Goal: Task Accomplishment & Management: Complete application form

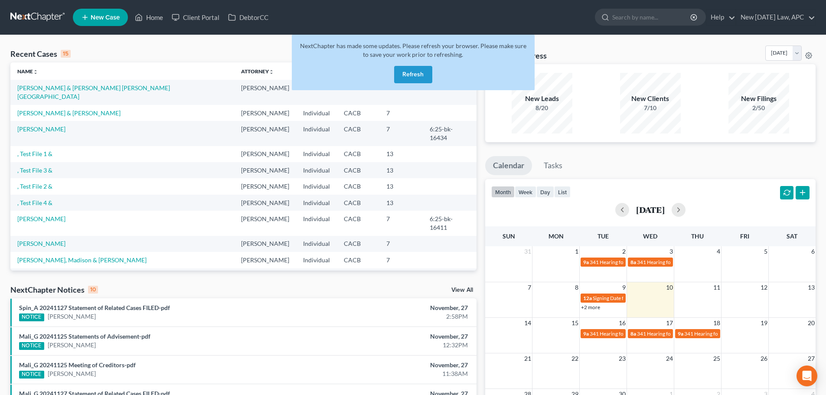
click at [407, 72] on button "Refresh" at bounding box center [413, 74] width 38 height 17
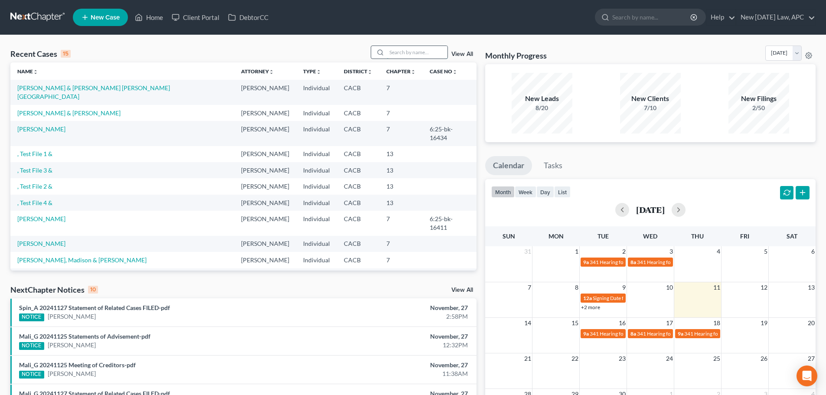
drag, startPoint x: 411, startPoint y: 49, endPoint x: 412, endPoint y: 56, distance: 7.0
click at [411, 49] on input "search" at bounding box center [417, 52] width 61 height 13
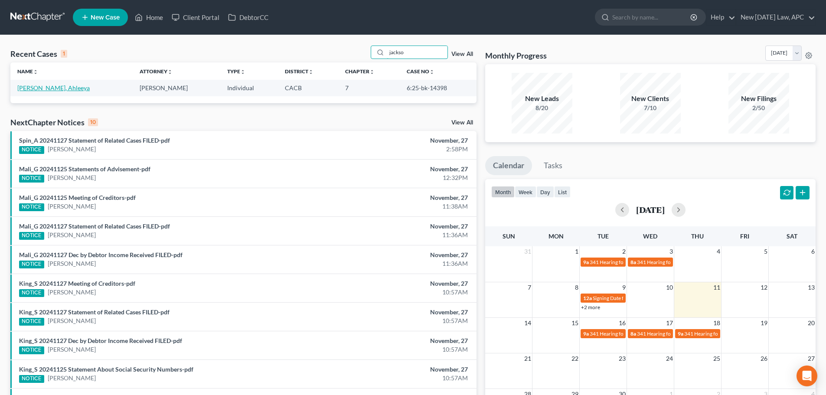
type input "jackso"
click at [49, 88] on link "[PERSON_NAME], Ahleeya" at bounding box center [53, 87] width 72 height 7
select select "0"
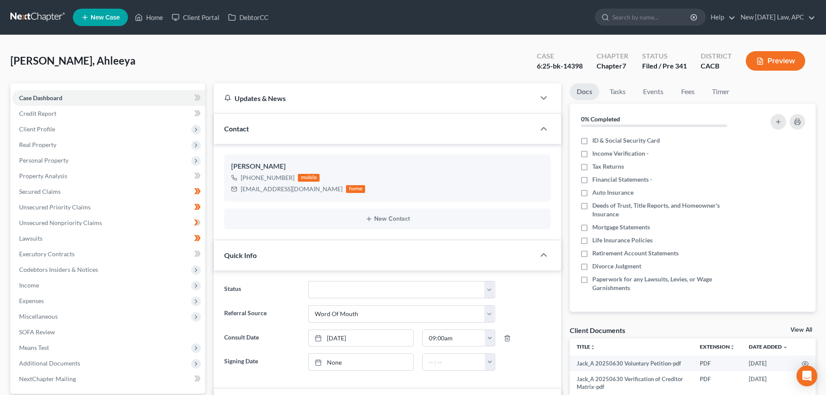
scroll to position [1021, 0]
click at [757, 57] on icon "button" at bounding box center [760, 61] width 8 height 8
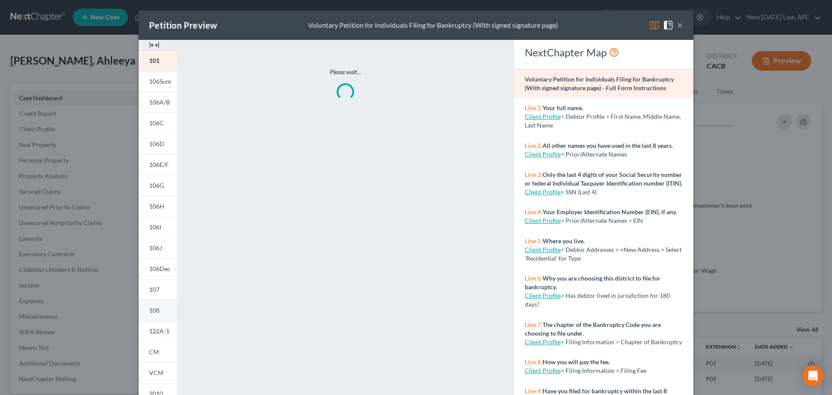
click at [158, 311] on link "108" at bounding box center [158, 310] width 38 height 21
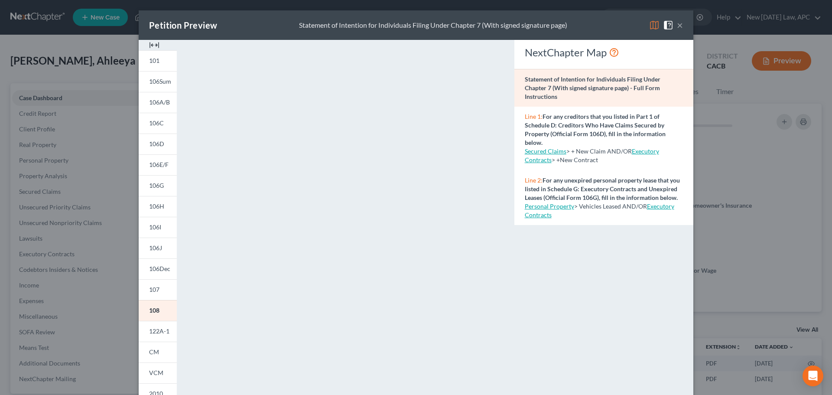
click at [677, 24] on button "×" at bounding box center [680, 25] width 6 height 10
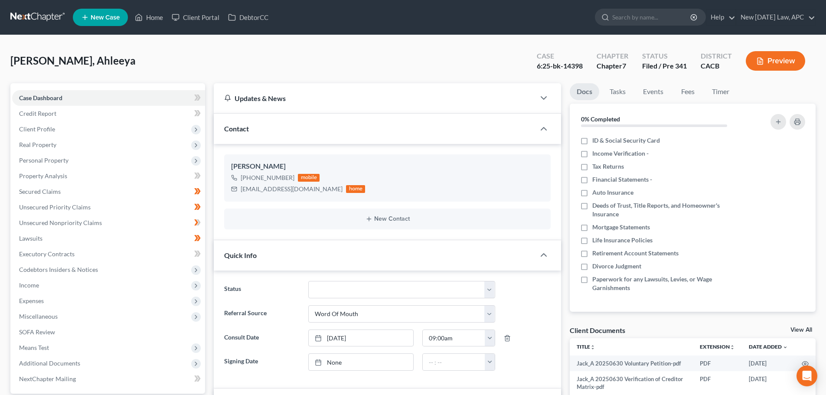
click at [23, 18] on link at bounding box center [37, 18] width 55 height 16
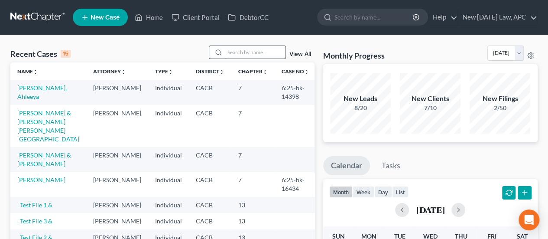
click at [240, 55] on input "search" at bounding box center [255, 52] width 61 height 13
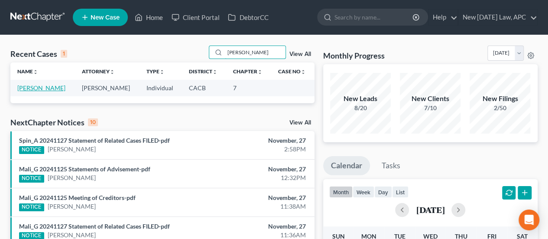
type input "[PERSON_NAME]"
click at [55, 86] on link "[PERSON_NAME]" at bounding box center [41, 87] width 48 height 7
select select "4"
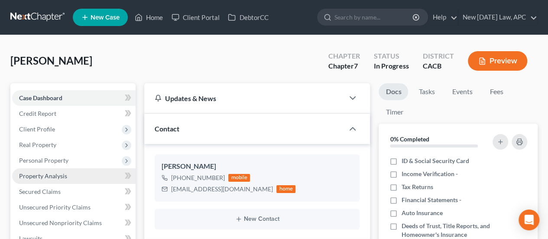
click at [46, 176] on span "Property Analysis" at bounding box center [43, 175] width 48 height 7
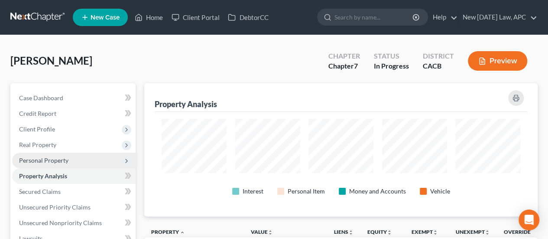
click at [42, 161] on span "Personal Property" at bounding box center [43, 160] width 49 height 7
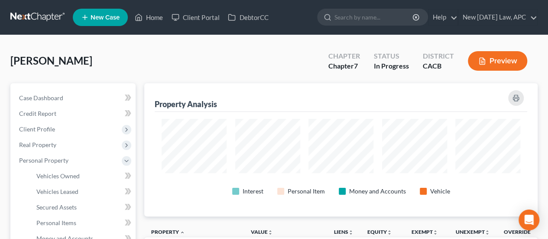
scroll to position [87, 0]
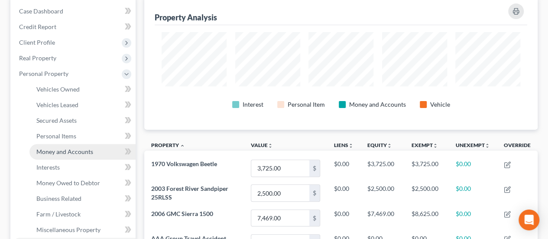
click at [59, 151] on span "Money and Accounts" at bounding box center [64, 151] width 57 height 7
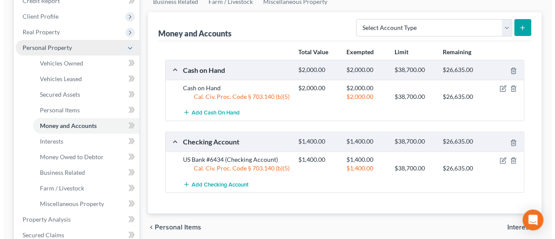
scroll to position [87, 0]
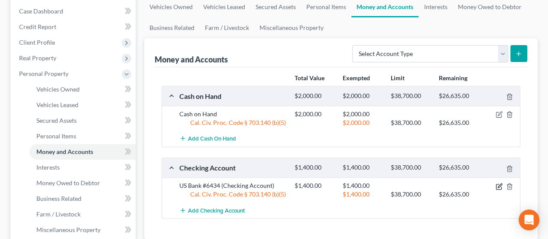
click at [499, 185] on icon "button" at bounding box center [499, 186] width 7 height 7
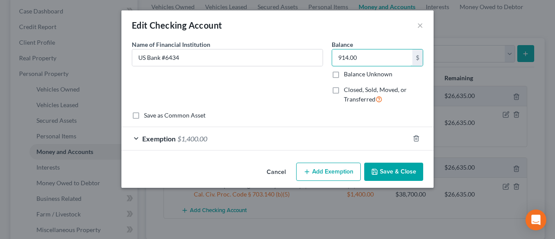
type input "914.00"
click at [235, 137] on div "Exemption $1,400.00" at bounding box center [265, 138] width 288 height 23
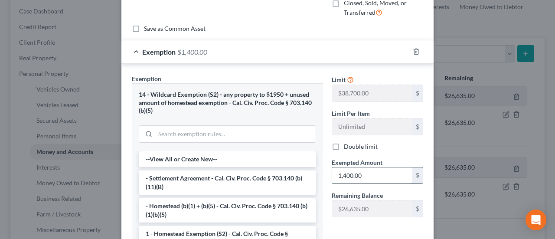
click at [365, 172] on input "1,400.00" at bounding box center [372, 175] width 80 height 16
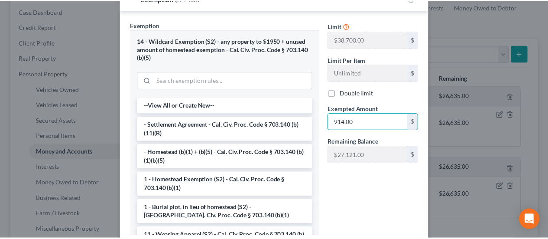
scroll to position [199, 0]
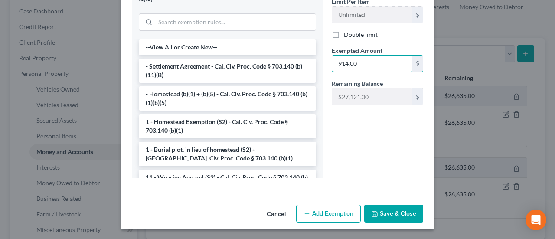
type input "914.00"
click at [398, 210] on button "Save & Close" at bounding box center [393, 214] width 59 height 18
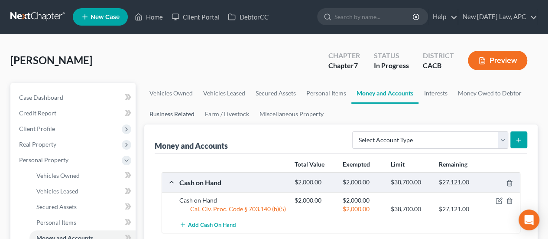
scroll to position [0, 0]
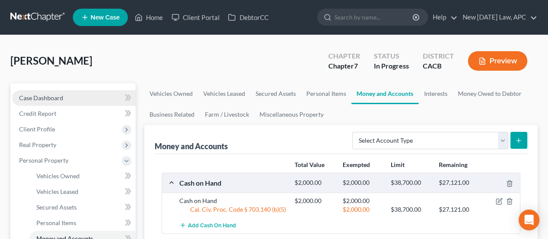
click at [65, 98] on link "Case Dashboard" at bounding box center [74, 98] width 124 height 16
select select "4"
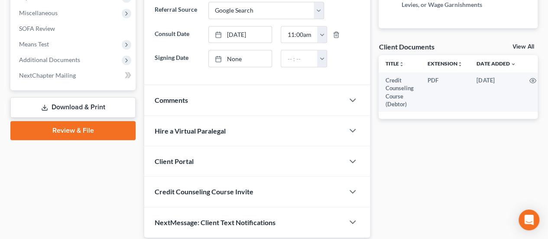
click at [89, 102] on link "Download & Print" at bounding box center [72, 107] width 125 height 20
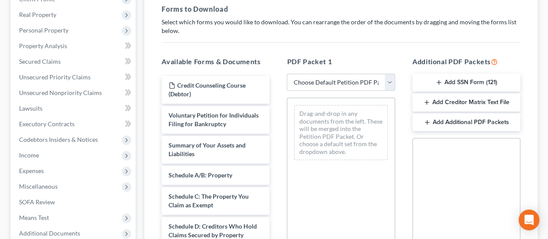
scroll to position [173, 0]
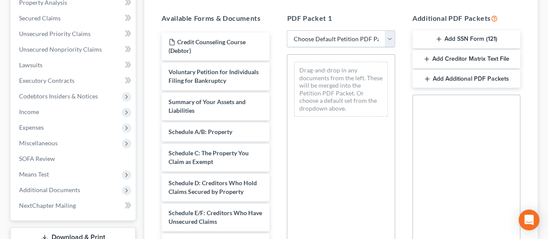
click at [333, 39] on select "Choose Default Petition PDF Packet Complete Bankruptcy Petition (all forms and …" at bounding box center [341, 38] width 108 height 17
select select "0"
click at [287, 30] on select "Choose Default Petition PDF Packet Complete Bankruptcy Petition (all forms and …" at bounding box center [341, 38] width 108 height 17
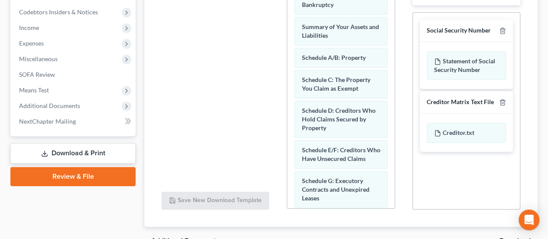
scroll to position [305, 0]
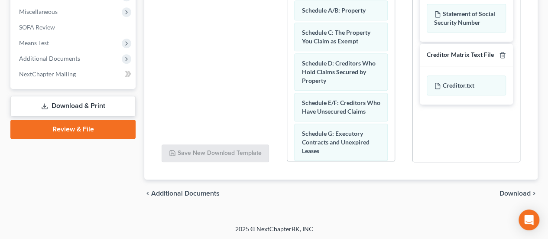
click at [517, 186] on div "chevron_left Additional Documents Download chevron_right" at bounding box center [341, 193] width 394 height 28
click at [517, 190] on span "Download" at bounding box center [515, 193] width 31 height 7
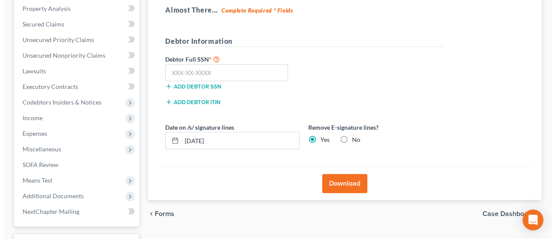
scroll to position [150, 0]
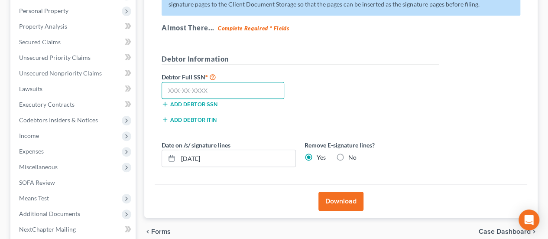
click at [208, 88] on input "text" at bounding box center [223, 90] width 123 height 17
type input "456-76-6363"
click at [349, 196] on button "Download" at bounding box center [341, 201] width 45 height 19
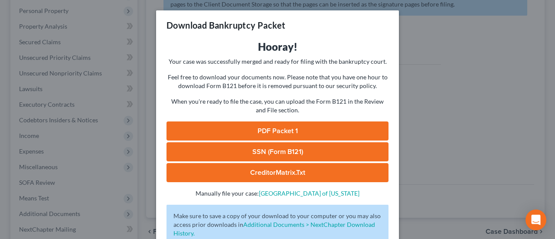
click at [269, 137] on link "PDF Packet 1" at bounding box center [277, 130] width 222 height 19
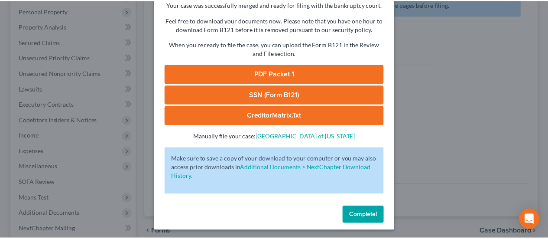
scroll to position [59, 0]
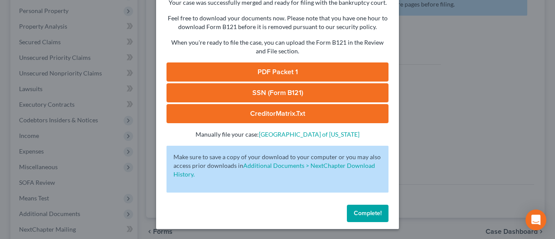
click at [380, 212] on button "Complete!" at bounding box center [368, 213] width 42 height 17
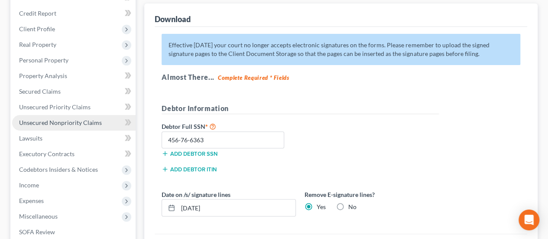
scroll to position [87, 0]
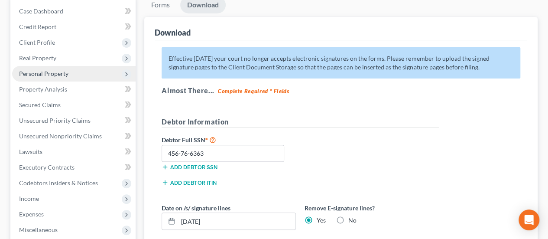
click at [57, 75] on span "Personal Property" at bounding box center [43, 73] width 49 height 7
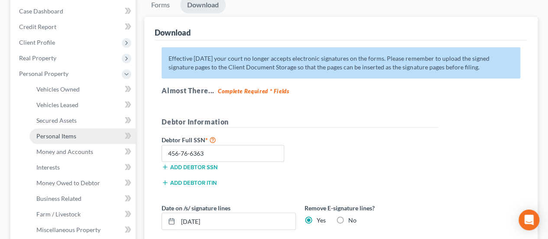
click at [58, 133] on span "Personal Items" at bounding box center [56, 135] width 40 height 7
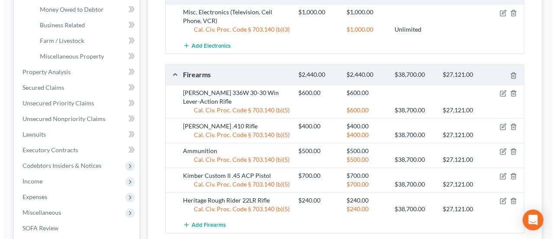
scroll to position [303, 0]
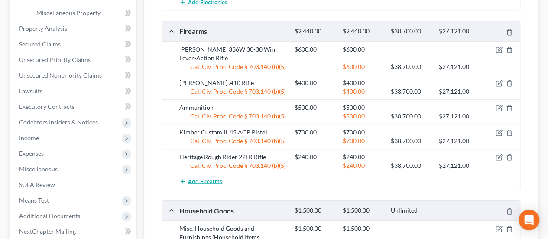
click at [199, 178] on span "Add Firearms" at bounding box center [205, 181] width 34 height 7
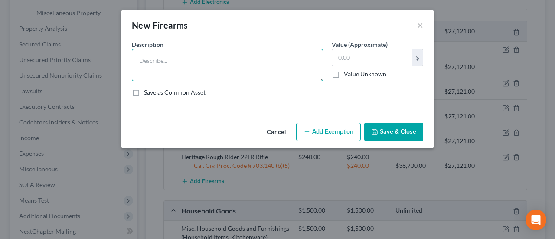
click at [189, 69] on textarea at bounding box center [227, 65] width 191 height 32
type textarea "Marlin 22LR Rifle"
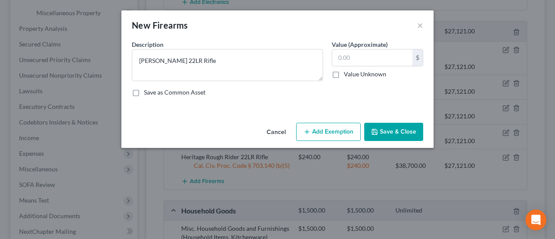
click at [378, 130] on icon "button" at bounding box center [374, 131] width 7 height 7
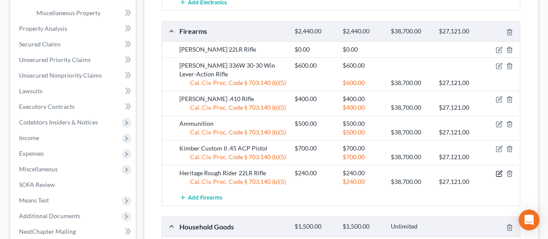
click at [499, 170] on icon "button" at bounding box center [499, 173] width 7 height 7
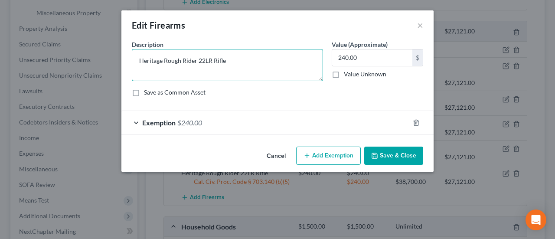
click at [235, 61] on textarea "Heritage Rough Rider 22LR Rifle" at bounding box center [227, 65] width 191 height 32
type textarea "Heritage Rough Rider 22LR Pistol"
click at [392, 158] on button "Save & Close" at bounding box center [393, 156] width 59 height 18
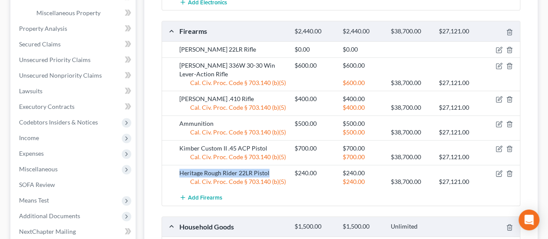
drag, startPoint x: 181, startPoint y: 171, endPoint x: 277, endPoint y: 171, distance: 96.2
click at [277, 171] on div "Heritage Rough Rider 22LR Pistol" at bounding box center [232, 173] width 115 height 9
copy div "Heritage Rough Rider 22LR Pistol"
click at [333, 198] on div "Add Firearms" at bounding box center [348, 197] width 346 height 16
click at [499, 49] on icon "button" at bounding box center [500, 49] width 4 height 4
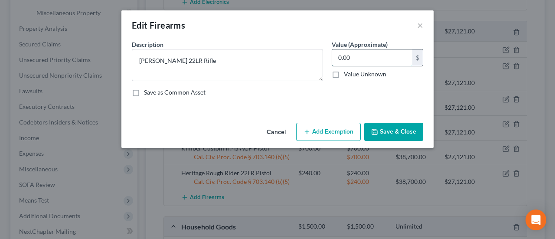
click at [393, 59] on input "0.00" at bounding box center [372, 57] width 80 height 16
type input "350.00"
click at [327, 136] on button "Add Exemption" at bounding box center [328, 132] width 65 height 18
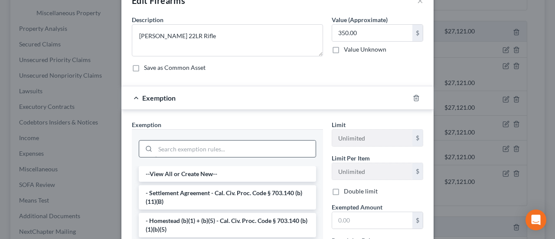
scroll to position [43, 0]
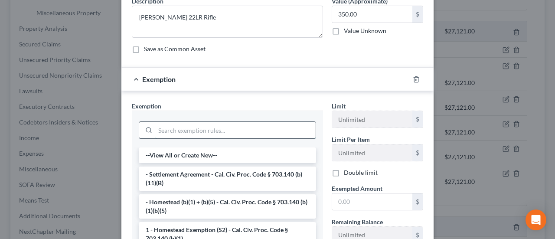
click at [229, 134] on input "search" at bounding box center [235, 130] width 160 height 16
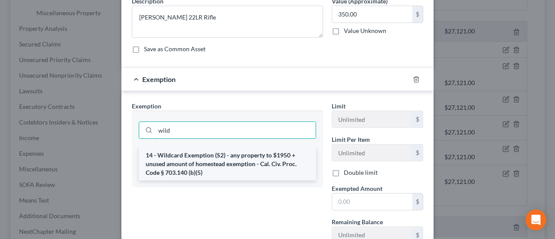
type input "wild"
click at [232, 156] on li "14 - Wildcard Exemption (S2) - any property to $1950 + unused amount of homeste…" at bounding box center [227, 163] width 177 height 33
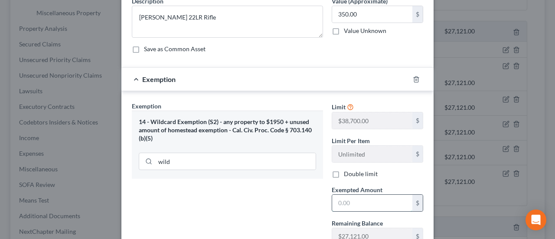
click at [392, 205] on input "text" at bounding box center [372, 203] width 80 height 16
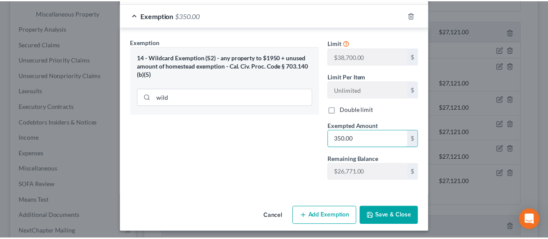
scroll to position [109, 0]
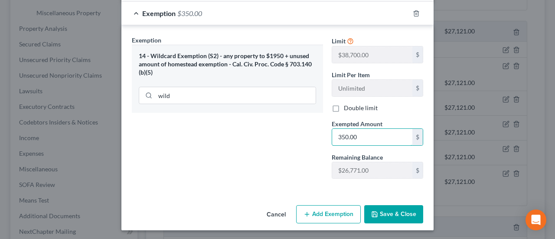
type input "350.00"
click at [399, 213] on button "Save & Close" at bounding box center [393, 214] width 59 height 18
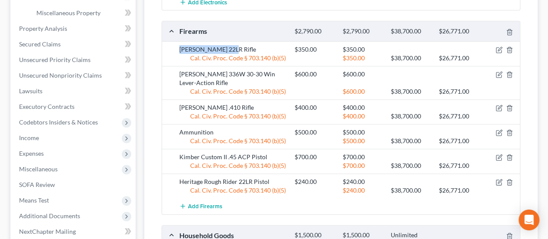
drag, startPoint x: 181, startPoint y: 47, endPoint x: 232, endPoint y: 47, distance: 50.7
click at [232, 47] on div "Marlin 22LR Rifle" at bounding box center [232, 49] width 115 height 9
copy div "Marlin 22LR Rifle"
click at [272, 42] on div "Marlin 22LR Rifle $350.00 $350.00 Cal. Civ. Proc. Code § 703.140 (b)(5) $350.00…" at bounding box center [341, 53] width 358 height 25
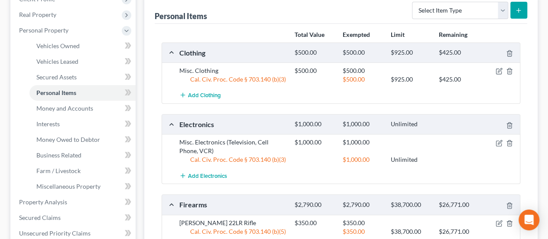
scroll to position [0, 0]
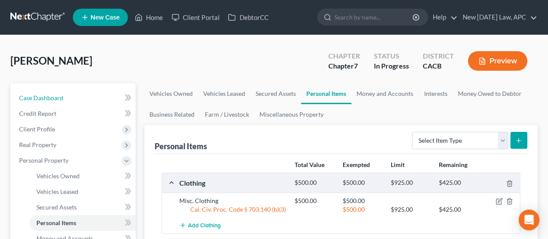
drag, startPoint x: 76, startPoint y: 95, endPoint x: 473, endPoint y: 60, distance: 398.1
click at [76, 95] on link "Case Dashboard" at bounding box center [74, 98] width 124 height 16
select select "4"
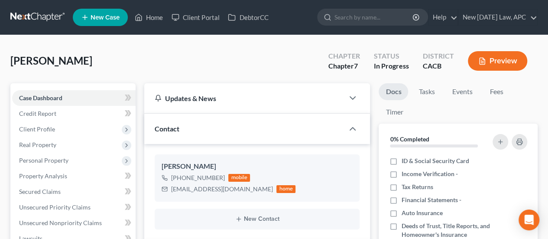
click at [485, 55] on button "Preview" at bounding box center [497, 61] width 59 height 20
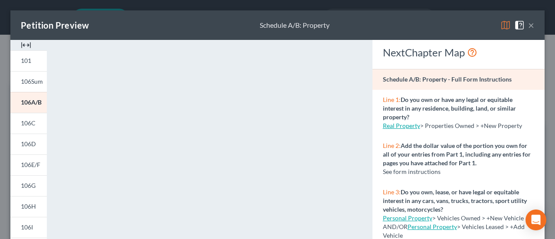
click at [528, 26] on button "×" at bounding box center [531, 25] width 6 height 10
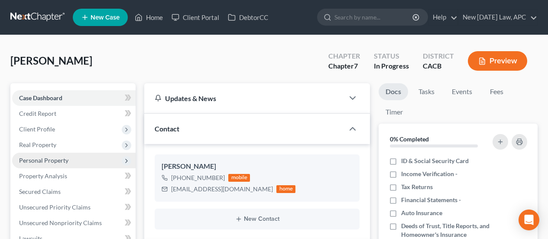
click at [35, 153] on span "Personal Property" at bounding box center [74, 161] width 124 height 16
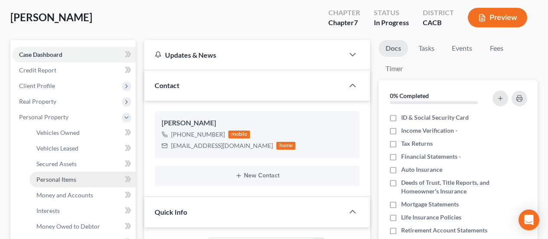
click at [50, 181] on span "Personal Items" at bounding box center [56, 179] width 40 height 7
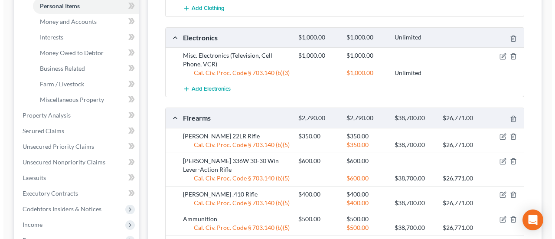
scroll to position [260, 0]
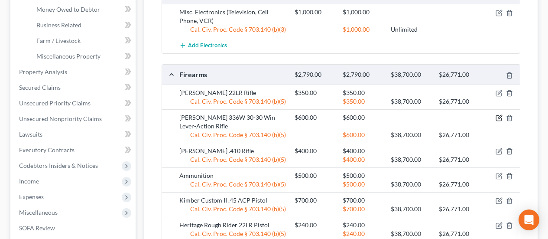
click at [497, 117] on icon "button" at bounding box center [499, 117] width 7 height 7
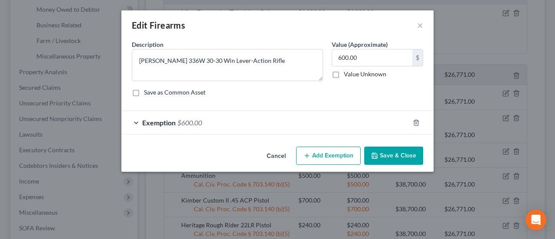
click at [225, 123] on div "Exemption $600.00" at bounding box center [265, 122] width 288 height 23
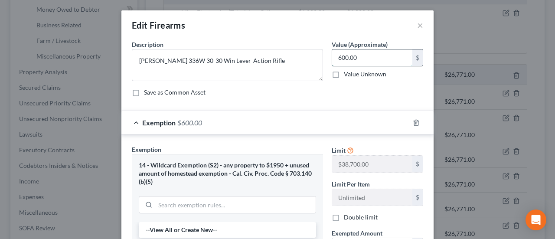
click at [358, 60] on input "600.00" at bounding box center [372, 57] width 80 height 16
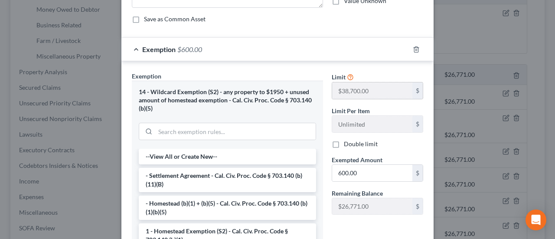
scroll to position [87, 0]
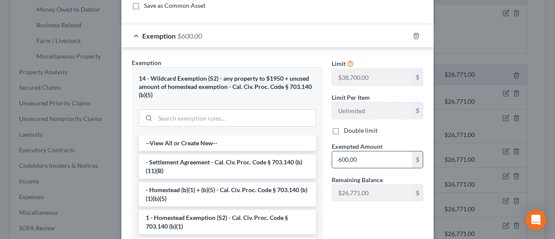
type input "400.00"
click at [354, 163] on input "600.00" at bounding box center [372, 159] width 80 height 16
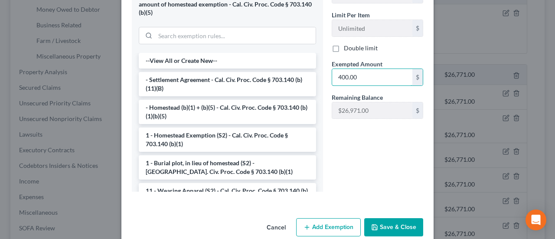
scroll to position [173, 0]
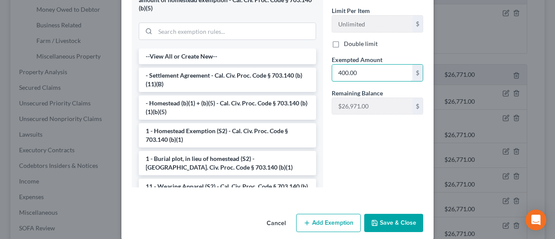
type input "400.00"
click at [405, 222] on button "Save & Close" at bounding box center [393, 223] width 59 height 18
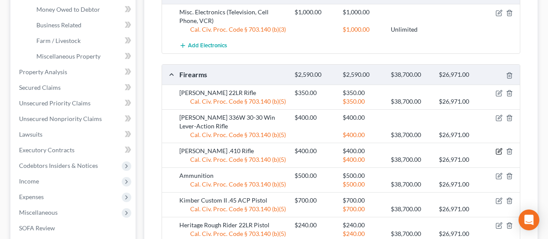
click at [500, 153] on icon "button" at bounding box center [499, 151] width 7 height 7
click at [499, 151] on icon "button" at bounding box center [499, 151] width 7 height 7
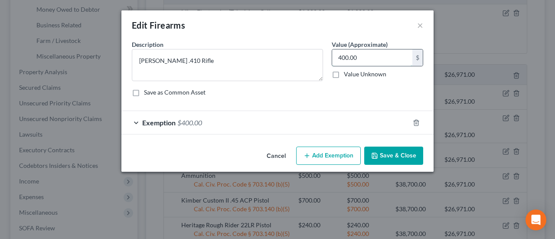
click at [359, 53] on input "400.00" at bounding box center [372, 57] width 80 height 16
type input "1.00"
type input "1"
type input "15.00"
type input "15"
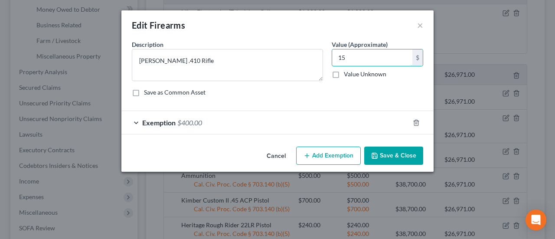
type input "150.00"
click at [239, 131] on div "Exemption $400.00" at bounding box center [265, 122] width 288 height 23
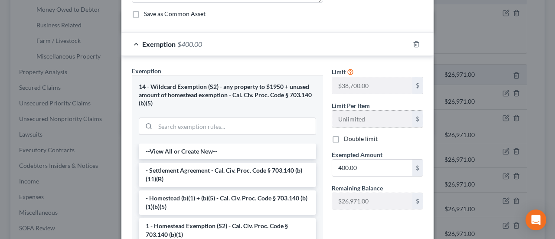
scroll to position [87, 0]
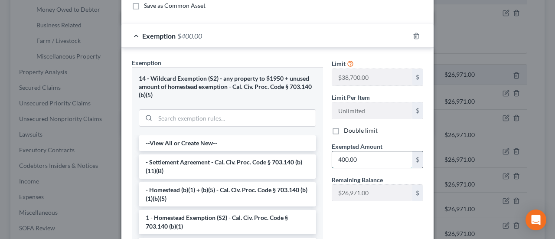
click at [362, 153] on input "400.00" at bounding box center [372, 159] width 80 height 16
type input "1"
type input "1.00"
type input "15"
type input "15.00"
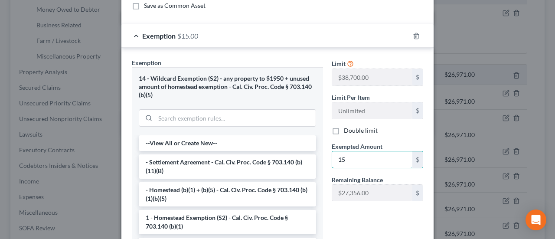
type input "150"
type input "150.00"
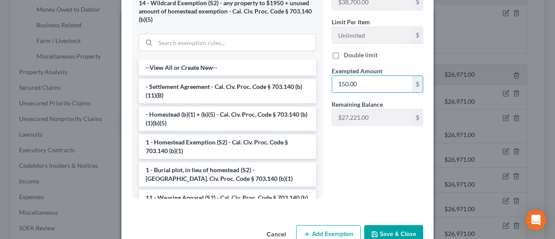
scroll to position [183, 0]
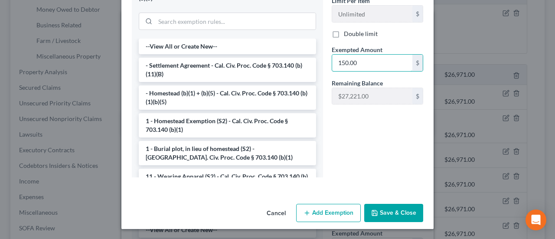
type input "150.00"
click at [399, 217] on button "Save & Close" at bounding box center [393, 213] width 59 height 18
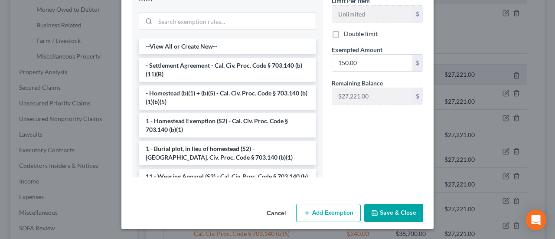
click at [393, 212] on button "Save & Close" at bounding box center [393, 213] width 59 height 18
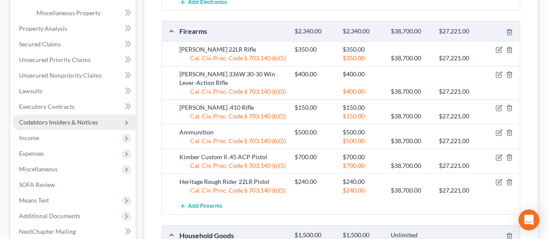
scroll to position [260, 0]
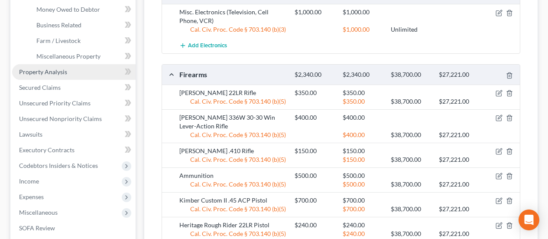
click at [50, 71] on span "Property Analysis" at bounding box center [43, 71] width 48 height 7
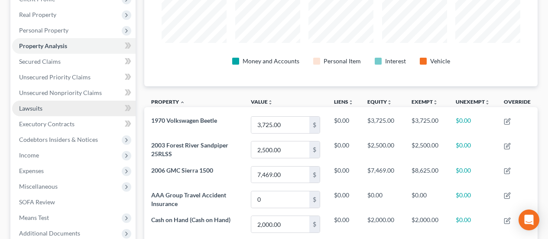
scroll to position [87, 0]
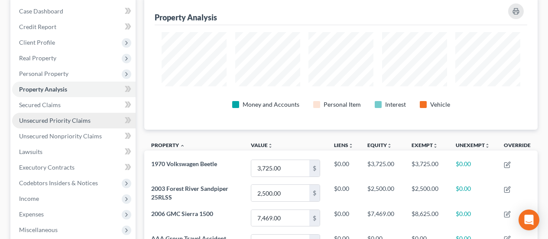
click at [55, 119] on span "Unsecured Priority Claims" at bounding box center [55, 120] width 72 height 7
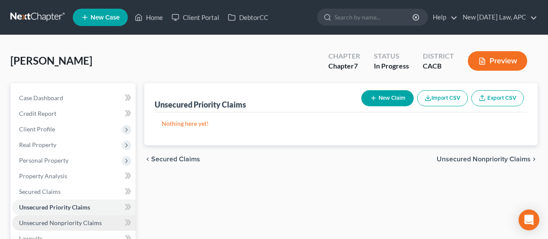
click at [62, 225] on span "Unsecured Nonpriority Claims" at bounding box center [60, 222] width 83 height 7
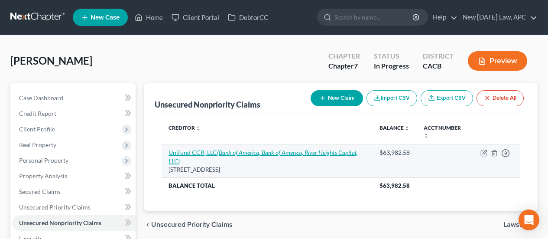
click at [229, 154] on icon "(Bank of America, Bank of America, River Heights Capital, LLC)" at bounding box center [263, 157] width 189 height 16
select select "36"
select select "1"
select select "0"
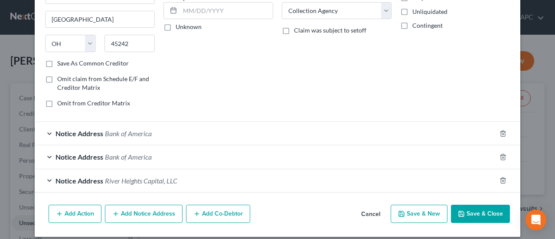
scroll to position [134, 0]
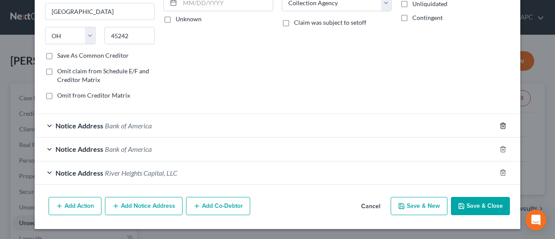
click at [502, 123] on icon "button" at bounding box center [502, 125] width 7 height 7
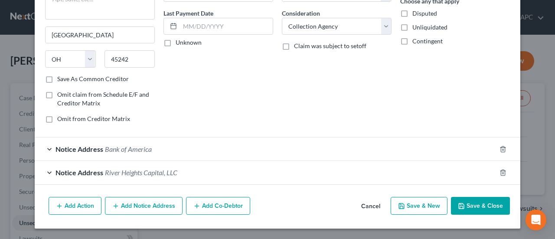
scroll to position [110, 0]
click at [499, 150] on icon "button" at bounding box center [502, 149] width 7 height 7
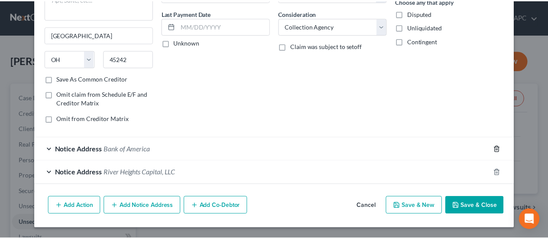
scroll to position [87, 0]
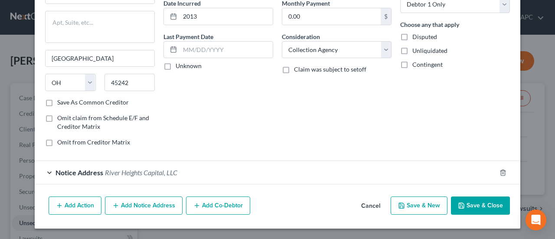
click at [482, 202] on button "Save & Close" at bounding box center [480, 205] width 59 height 18
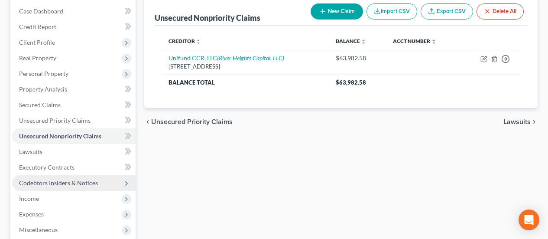
click at [46, 179] on span "Codebtors Insiders & Notices" at bounding box center [74, 183] width 124 height 16
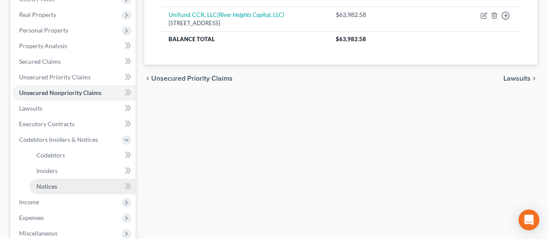
click at [55, 187] on span "Notices" at bounding box center [46, 186] width 21 height 7
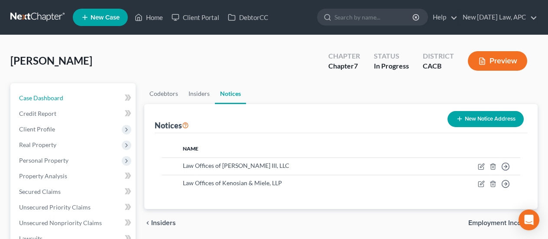
click at [39, 96] on span "Case Dashboard" at bounding box center [41, 97] width 44 height 7
select select "4"
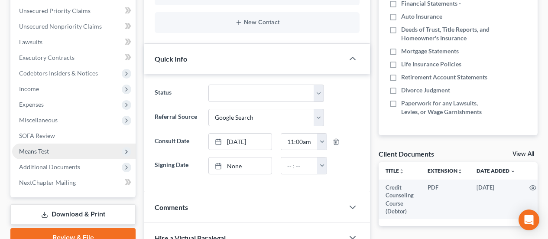
scroll to position [217, 0]
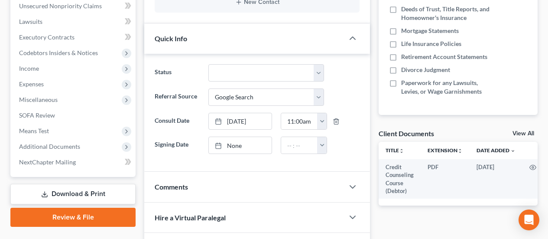
click at [98, 189] on link "Download & Print" at bounding box center [72, 194] width 125 height 20
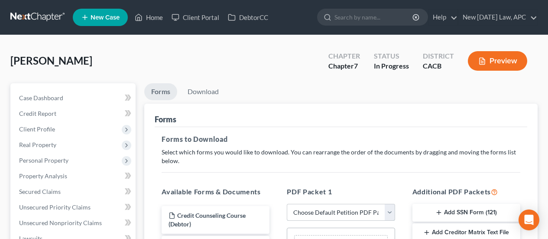
click at [355, 215] on select "Choose Default Petition PDF Packet Complete Bankruptcy Petition (all forms and …" at bounding box center [341, 212] width 108 height 17
select select "0"
click at [287, 204] on select "Choose Default Petition PDF Packet Complete Bankruptcy Petition (all forms and …" at bounding box center [341, 212] width 108 height 17
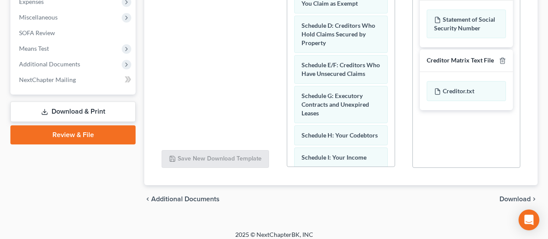
scroll to position [303, 0]
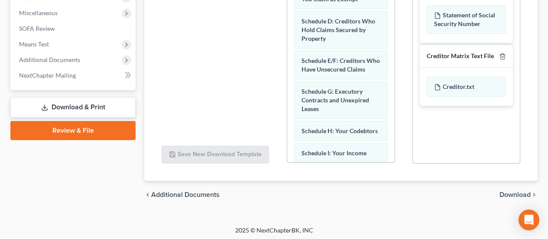
click at [508, 189] on div "chevron_left Additional Documents Download chevron_right" at bounding box center [341, 195] width 394 height 28
click at [509, 193] on span "Download" at bounding box center [515, 194] width 31 height 7
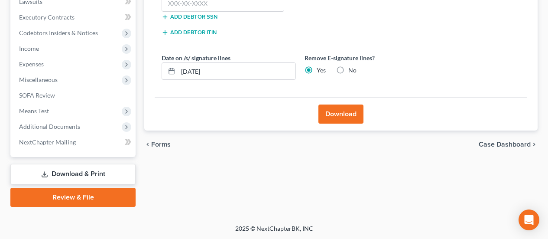
scroll to position [193, 0]
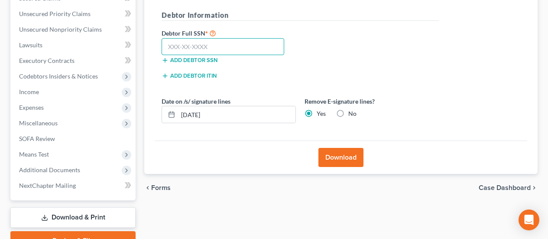
click at [230, 49] on input "text" at bounding box center [223, 46] width 123 height 17
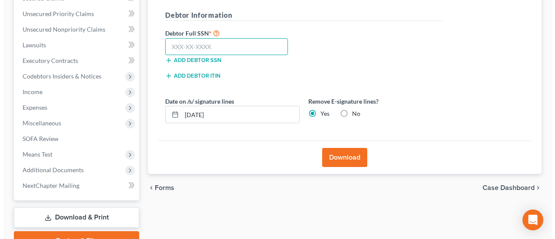
scroll to position [150, 0]
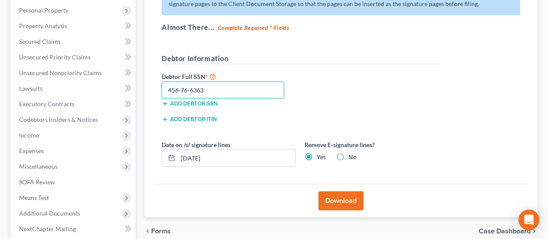
type input "456-76-6363"
click at [342, 195] on button "Download" at bounding box center [341, 200] width 45 height 19
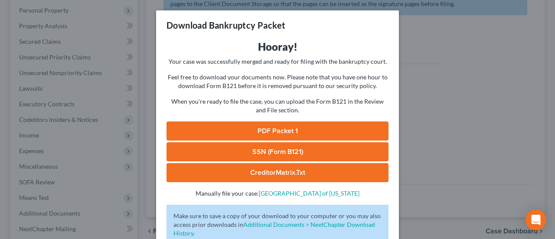
click at [251, 132] on link "PDF Packet 1" at bounding box center [277, 130] width 222 height 19
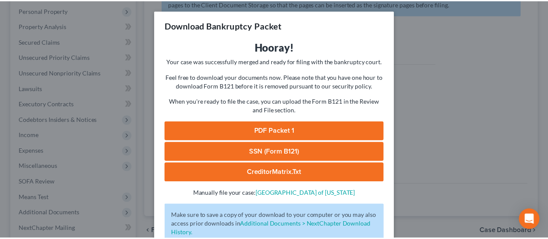
scroll to position [59, 0]
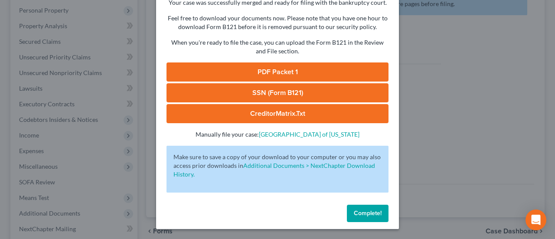
click at [360, 213] on span "Complete!" at bounding box center [368, 212] width 28 height 7
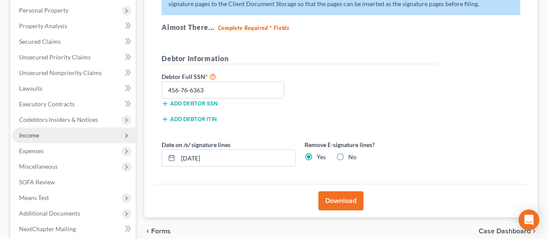
click at [42, 131] on span "Income" at bounding box center [74, 135] width 124 height 16
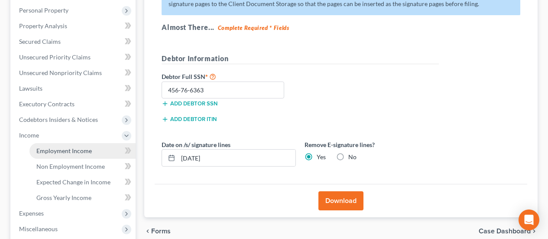
click at [74, 148] on span "Employment Income" at bounding box center [63, 150] width 55 height 7
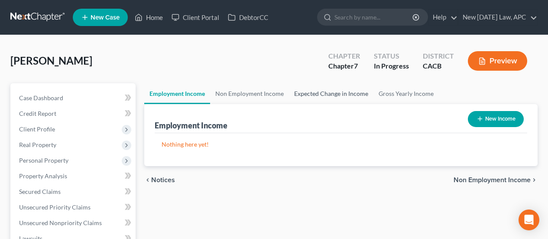
click at [357, 94] on link "Expected Change in Income" at bounding box center [331, 93] width 85 height 21
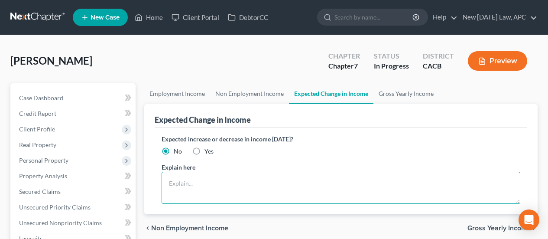
click at [239, 186] on textarea at bounding box center [341, 188] width 359 height 32
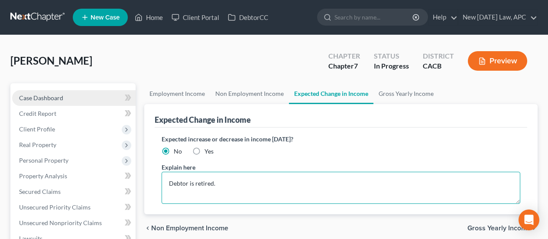
type textarea "Debtor is retired."
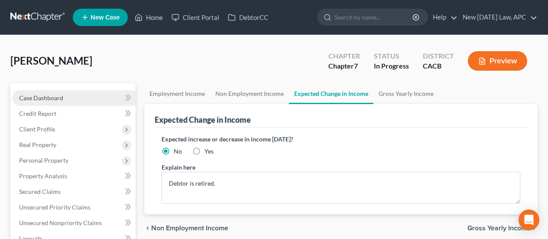
click at [52, 101] on span "Case Dashboard" at bounding box center [41, 97] width 44 height 7
select select "4"
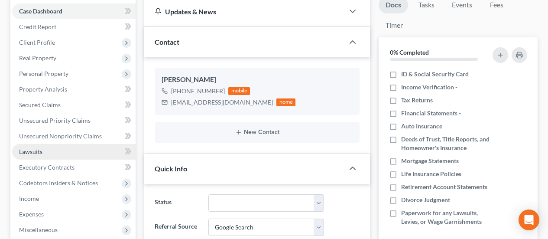
scroll to position [130, 0]
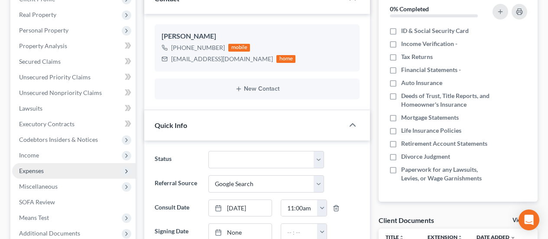
click at [41, 169] on span "Expenses" at bounding box center [31, 170] width 25 height 7
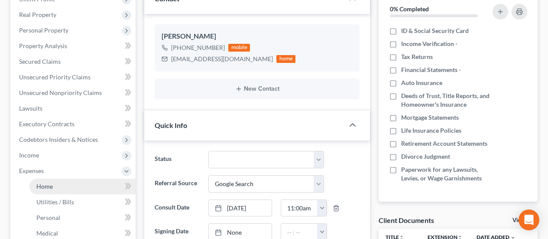
click at [55, 184] on link "Home" at bounding box center [82, 187] width 106 height 16
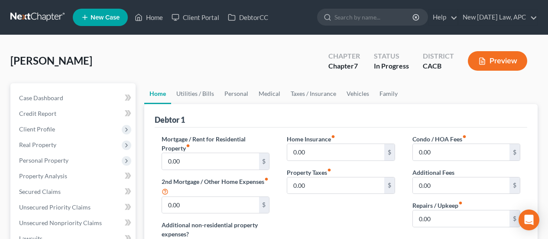
scroll to position [43, 0]
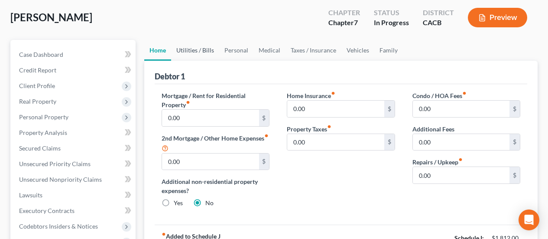
click at [191, 50] on link "Utilities / Bills" at bounding box center [195, 50] width 48 height 21
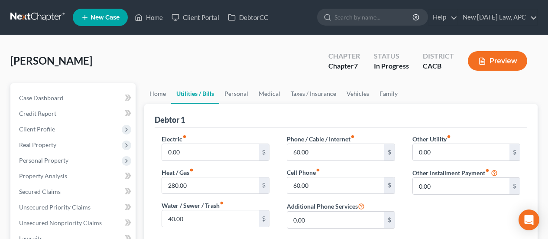
scroll to position [43, 0]
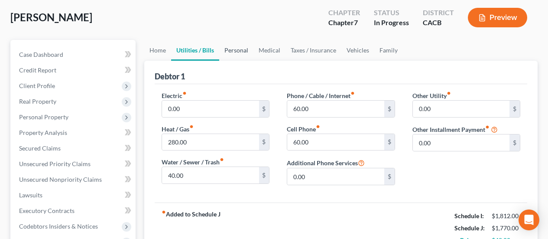
click at [241, 53] on link "Personal" at bounding box center [236, 50] width 34 height 21
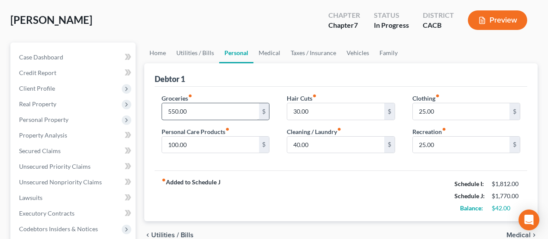
scroll to position [43, 0]
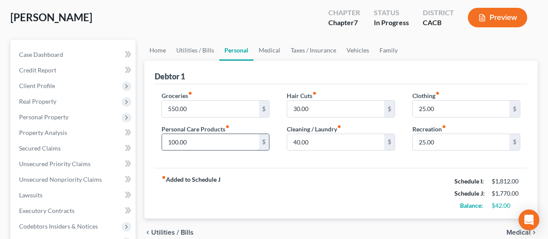
click at [202, 141] on input "100.00" at bounding box center [210, 142] width 97 height 16
type input "120.00"
click at [266, 51] on link "Medical" at bounding box center [270, 50] width 32 height 21
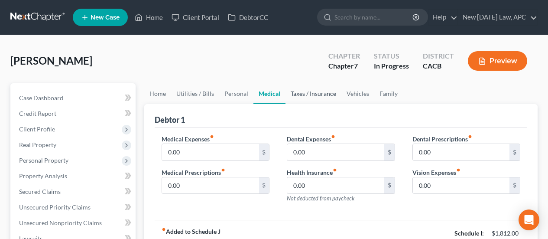
click at [322, 91] on link "Taxes / Insurance" at bounding box center [314, 93] width 56 height 21
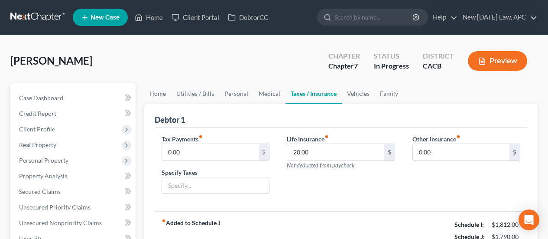
scroll to position [43, 0]
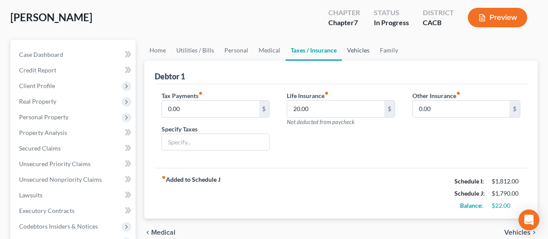
click at [351, 52] on link "Vehicles" at bounding box center [358, 50] width 33 height 21
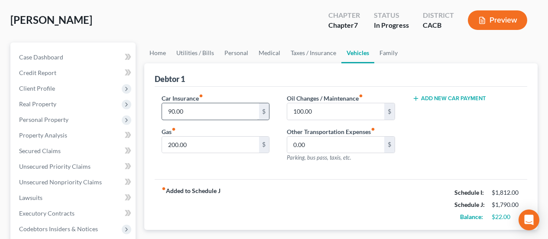
scroll to position [43, 0]
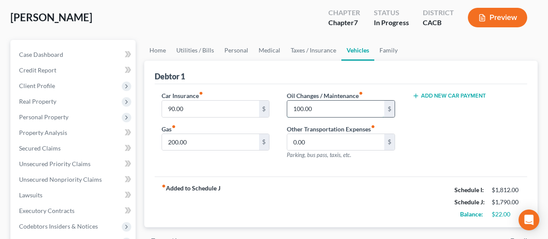
click at [331, 106] on input "100.00" at bounding box center [335, 109] width 97 height 16
click at [331, 105] on input "100.00" at bounding box center [335, 109] width 97 height 16
click at [404, 51] on ul "Home Utilities / Bills Personal Medical Taxes / Insurance Vehicles Family" at bounding box center [341, 50] width 394 height 21
click at [395, 49] on link "Family" at bounding box center [389, 50] width 29 height 21
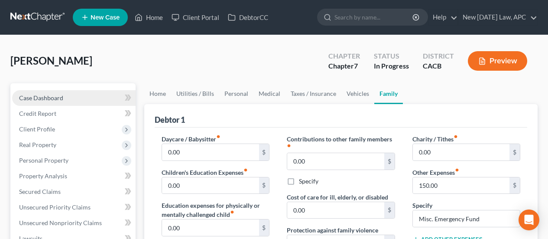
click at [56, 100] on span "Case Dashboard" at bounding box center [41, 97] width 44 height 7
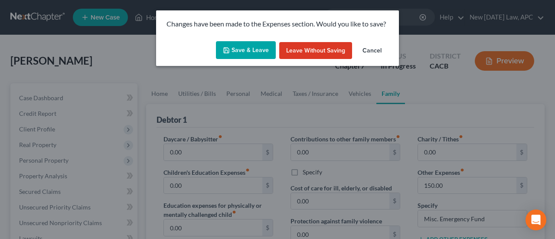
click at [250, 50] on button "Save & Leave" at bounding box center [246, 50] width 60 height 18
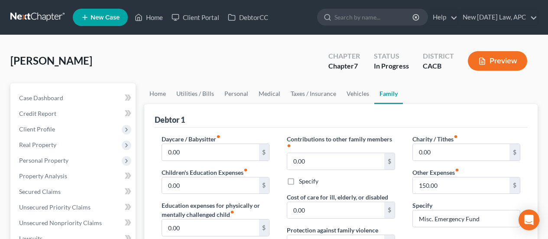
select select "4"
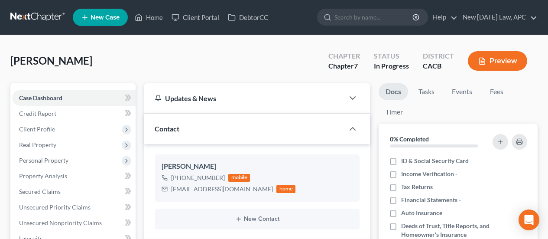
click at [512, 66] on button "Preview" at bounding box center [497, 61] width 59 height 20
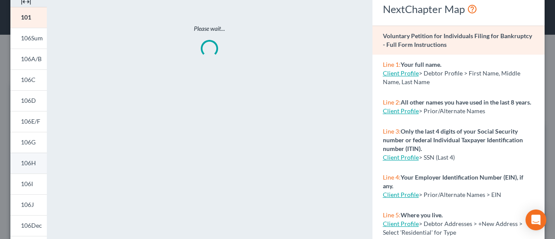
scroll to position [87, 0]
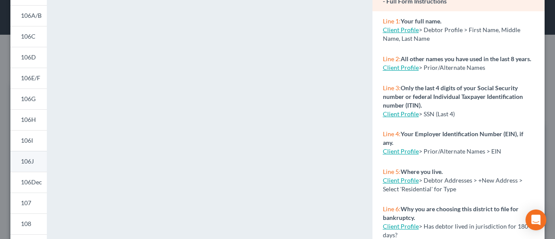
click at [28, 159] on span "106J" at bounding box center [27, 160] width 13 height 7
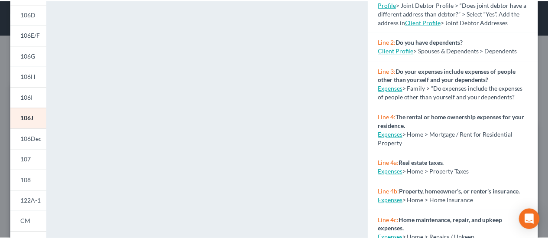
scroll to position [11, 0]
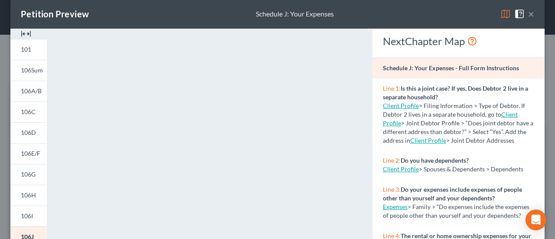
click at [528, 11] on button "×" at bounding box center [531, 14] width 6 height 10
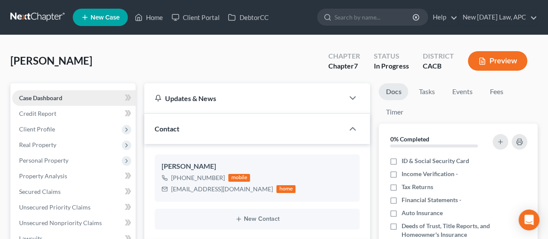
click at [53, 96] on span "Case Dashboard" at bounding box center [40, 97] width 43 height 7
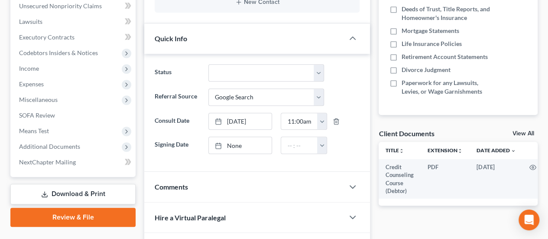
click at [82, 189] on link "Download & Print" at bounding box center [72, 194] width 125 height 20
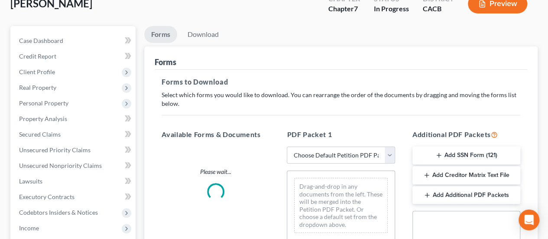
scroll to position [87, 0]
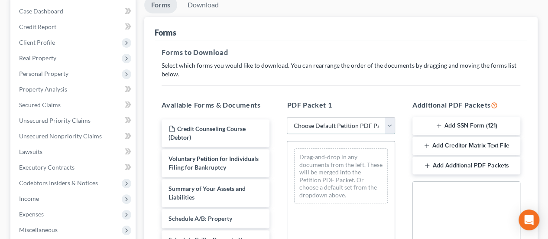
click at [326, 127] on select "Choose Default Petition PDF Packet Complete Bankruptcy Petition (all forms and …" at bounding box center [341, 125] width 108 height 17
select select "3"
click at [287, 117] on select "Choose Default Petition PDF Packet Complete Bankruptcy Petition (all forms and …" at bounding box center [341, 125] width 108 height 17
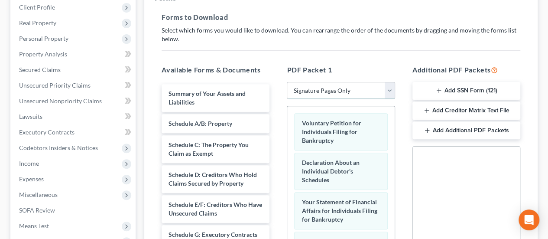
scroll to position [130, 0]
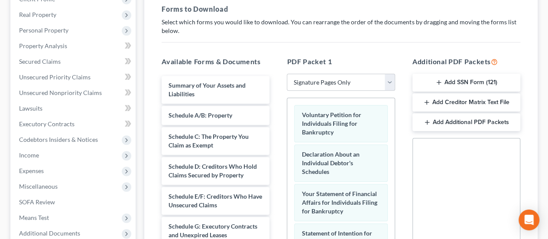
click at [447, 78] on button "Add SSN Form (121)" at bounding box center [467, 83] width 108 height 18
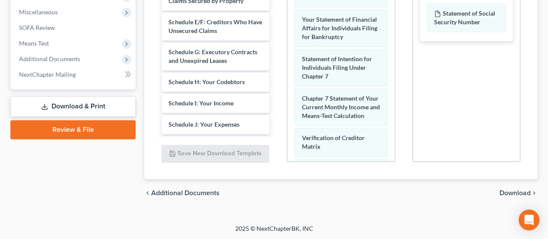
click at [513, 189] on span "Download" at bounding box center [515, 192] width 31 height 7
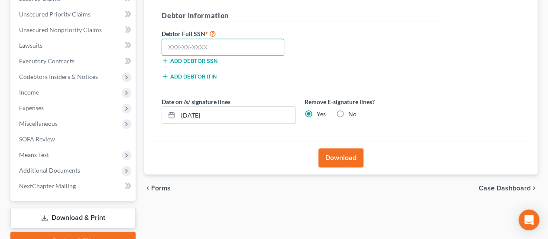
click at [226, 46] on input "text" at bounding box center [223, 47] width 123 height 17
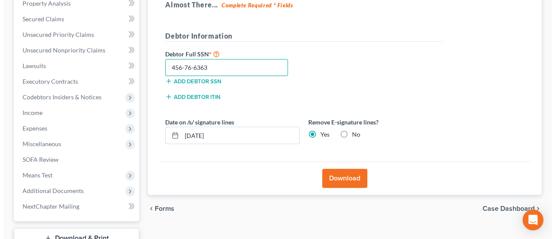
scroll to position [193, 0]
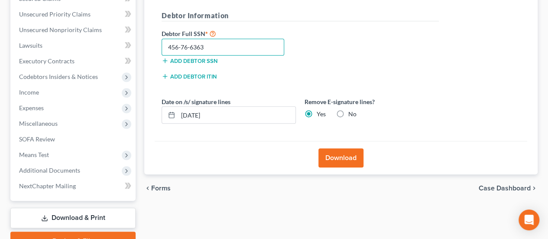
type input "456-76-6363"
click at [330, 153] on button "Download" at bounding box center [341, 157] width 45 height 19
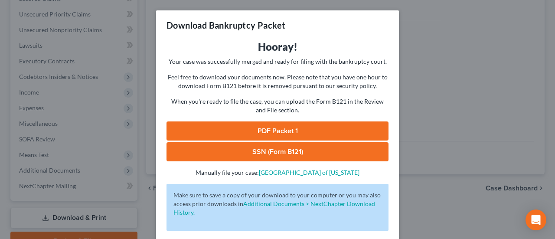
click at [266, 125] on link "PDF Packet 1" at bounding box center [277, 130] width 222 height 19
click at [258, 152] on link "SSN (Form B121)" at bounding box center [277, 151] width 222 height 19
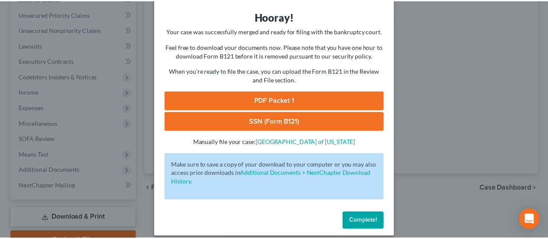
scroll to position [38, 0]
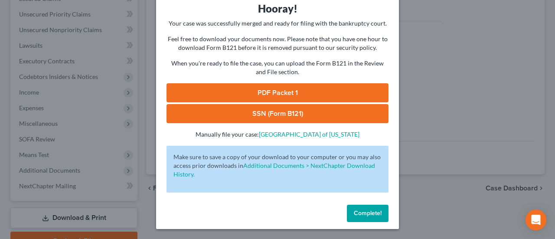
drag, startPoint x: 368, startPoint y: 213, endPoint x: 359, endPoint y: 207, distance: 11.3
click at [368, 213] on span "Complete!" at bounding box center [368, 212] width 28 height 7
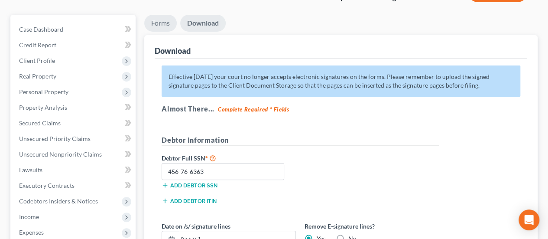
scroll to position [20, 0]
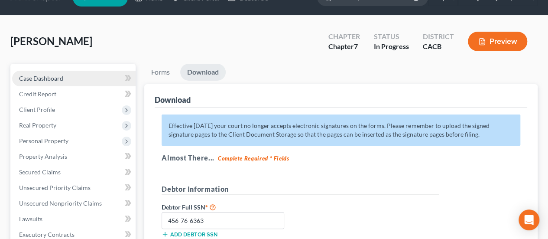
click at [70, 71] on link "Case Dashboard" at bounding box center [74, 79] width 124 height 16
click at [68, 78] on link "Case Dashboard" at bounding box center [74, 79] width 124 height 16
select select "4"
